Goal: Task Accomplishment & Management: Manage account settings

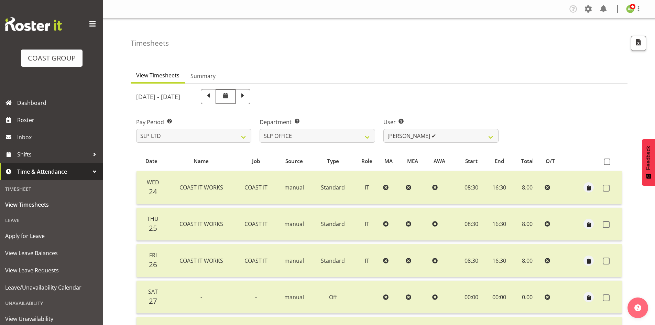
select select "25"
click at [52, 253] on span "View Leave Balances" at bounding box center [51, 253] width 93 height 10
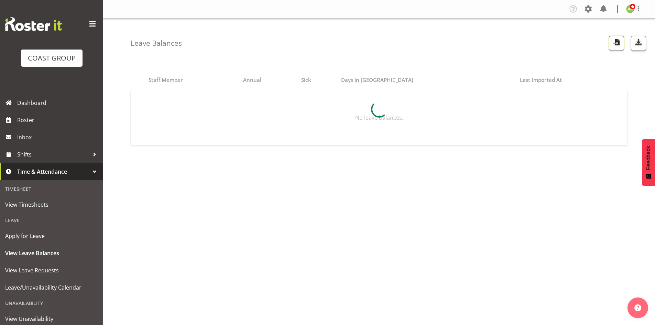
click at [615, 44] on span "button" at bounding box center [616, 42] width 9 height 9
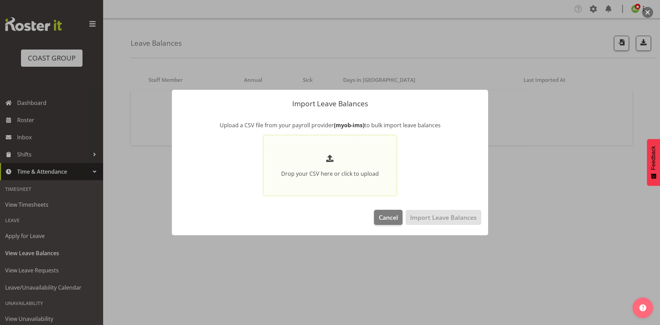
click at [379, 154] on section "Drop your CSV here or click to upload" at bounding box center [330, 166] width 131 height 58
click at [379, 154] on input "Drop your CSV here or click to upload" at bounding box center [330, 166] width 134 height 62
type input "C:\fakepath\Historical_Leave_2025_10_01(1).csv"
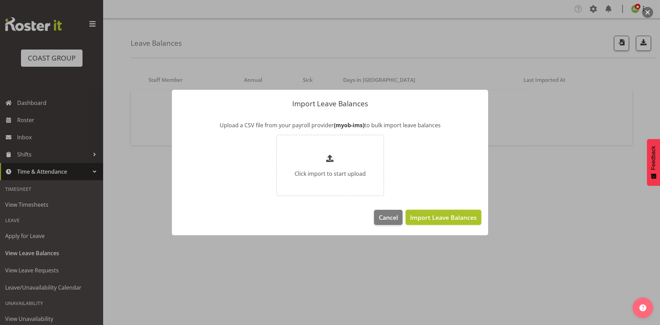
click at [442, 215] on span "Import Leave Balances" at bounding box center [443, 217] width 67 height 9
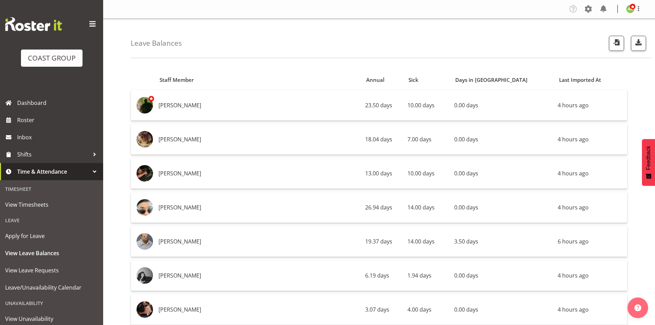
click at [624, 34] on div "Leave Balances" at bounding box center [391, 39] width 521 height 40
click at [619, 42] on span "button" at bounding box center [616, 42] width 9 height 9
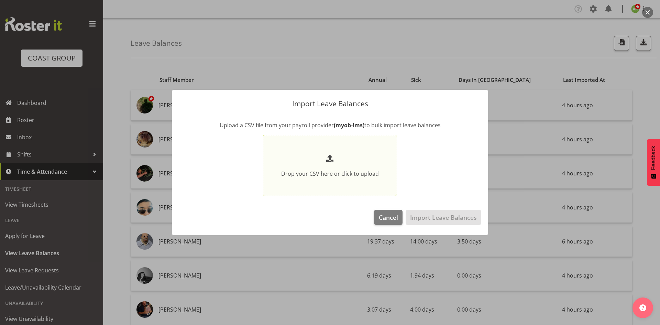
click at [347, 156] on p at bounding box center [330, 158] width 98 height 11
click at [347, 156] on input "Drop your CSV here or click to upload" at bounding box center [330, 166] width 134 height 62
type input "C:\fakepath\Historical_Leave_2025_10_01.csv"
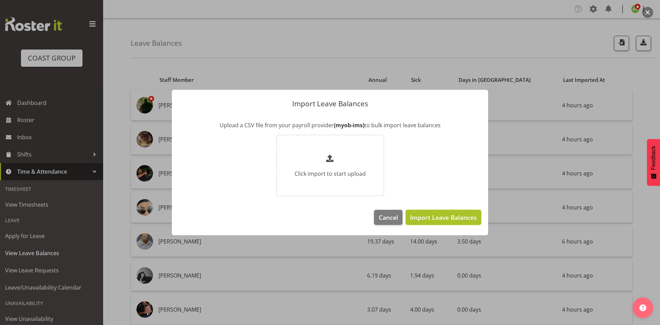
click at [430, 217] on span "Import Leave Balances" at bounding box center [443, 217] width 67 height 9
